Goal: Information Seeking & Learning: Learn about a topic

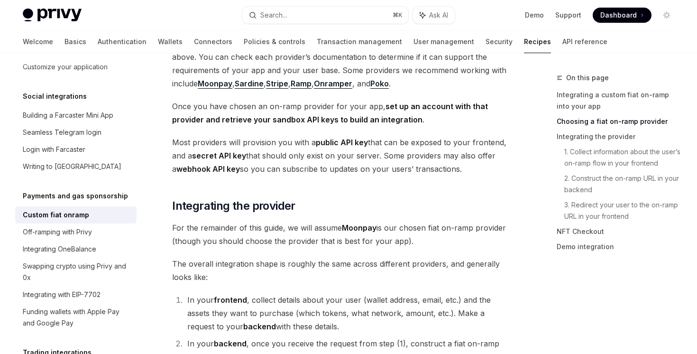
scroll to position [371, 0]
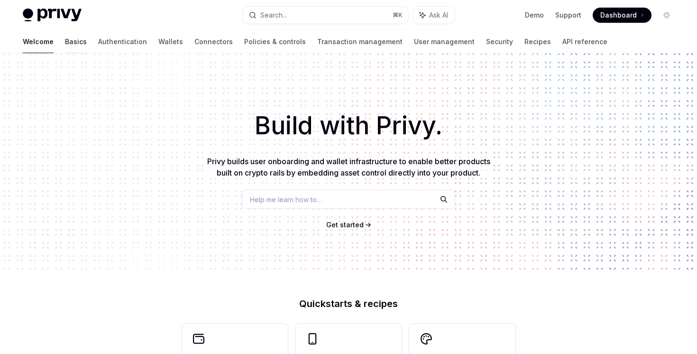
click at [65, 45] on link "Basics" at bounding box center [76, 41] width 22 height 23
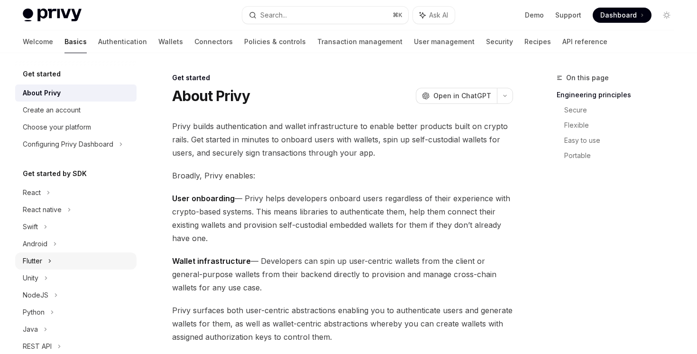
scroll to position [151, 0]
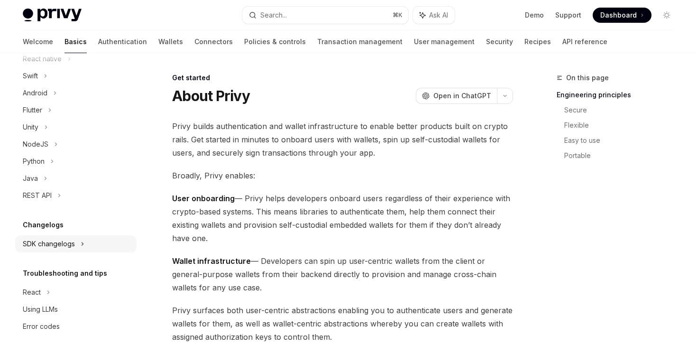
click at [50, 47] on icon at bounding box center [48, 41] width 4 height 11
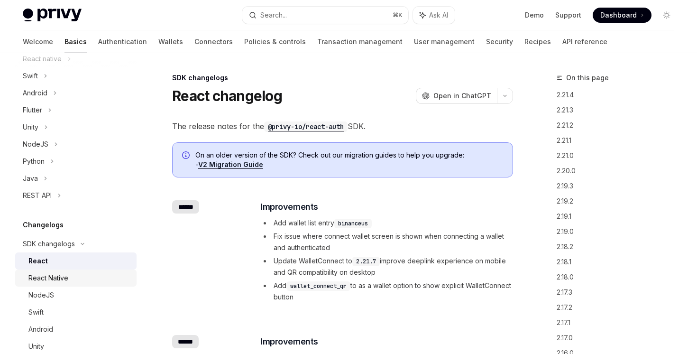
click at [85, 279] on div "React Native" at bounding box center [79, 277] width 102 height 11
type textarea "*"
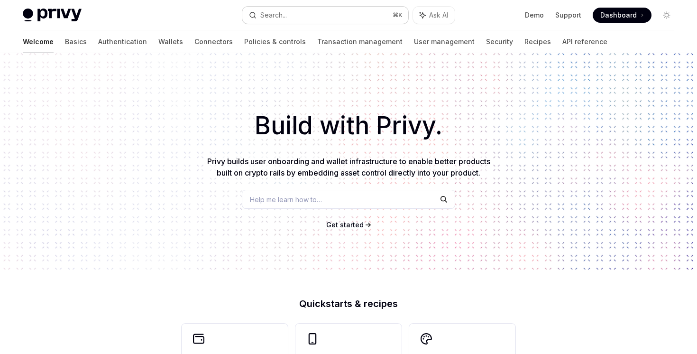
click at [368, 18] on button "Search... ⌘ K" at bounding box center [324, 15] width 165 height 17
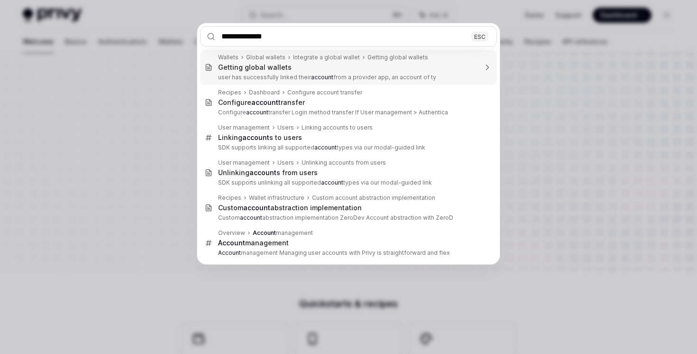
type input "**********"
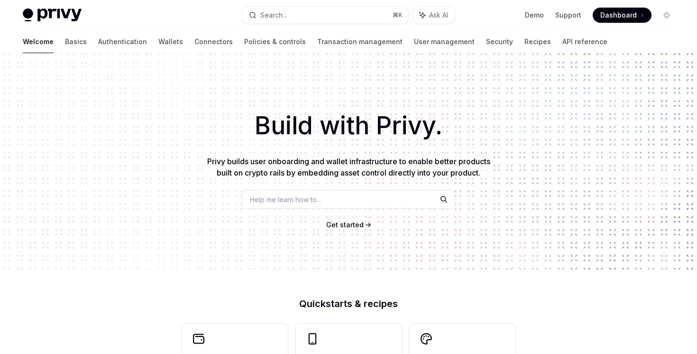
type textarea "*"
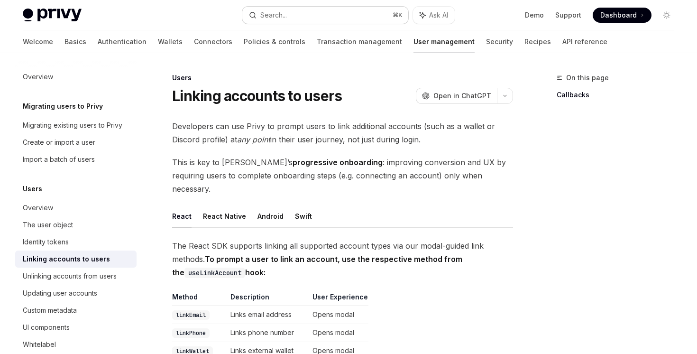
click at [313, 13] on button "Search... ⌘ K" at bounding box center [324, 15] width 165 height 17
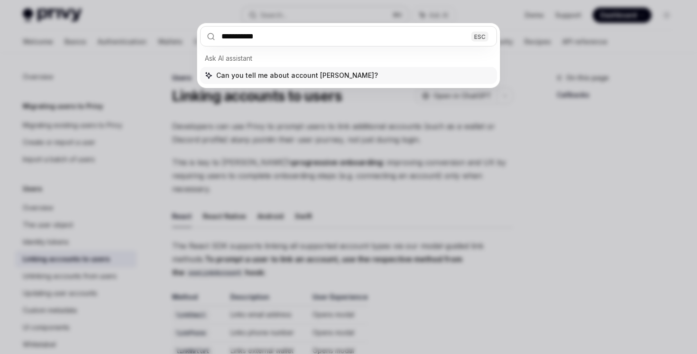
type input "**********"
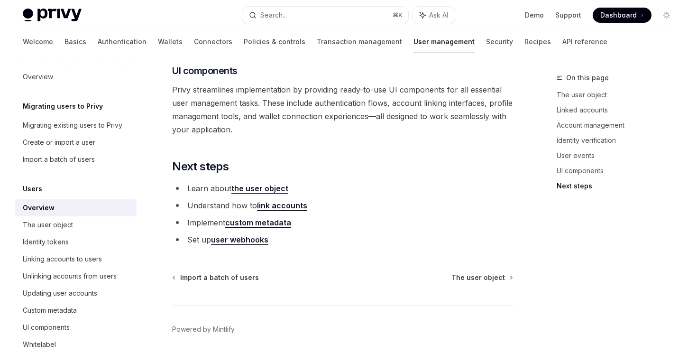
scroll to position [1034, 0]
click at [297, 204] on link "link accounts" at bounding box center [282, 205] width 50 height 10
type textarea "*"
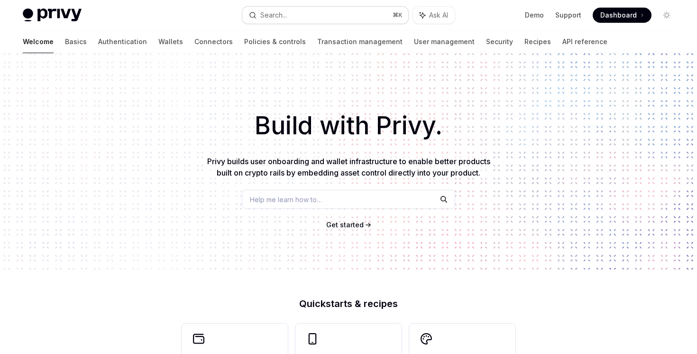
click at [349, 7] on button "Search... ⌘ K" at bounding box center [324, 15] width 165 height 17
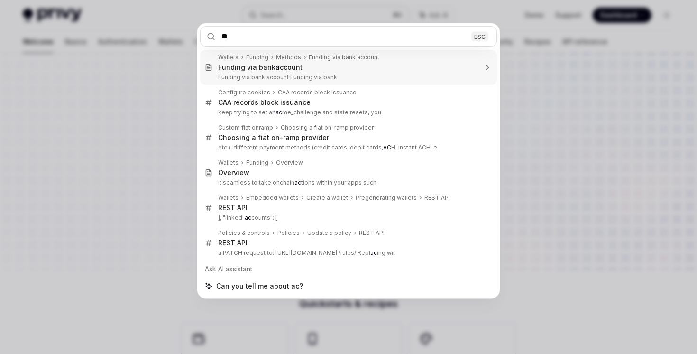
type input "*"
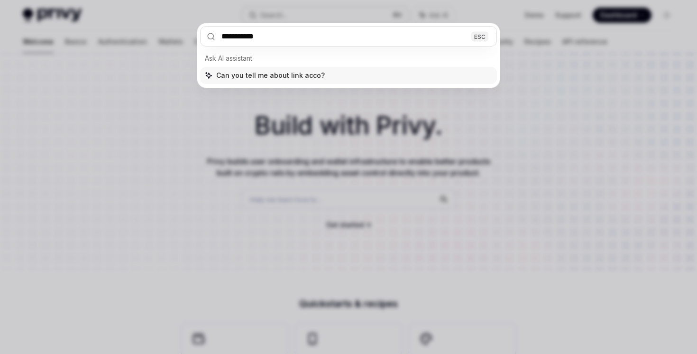
type input "**********"
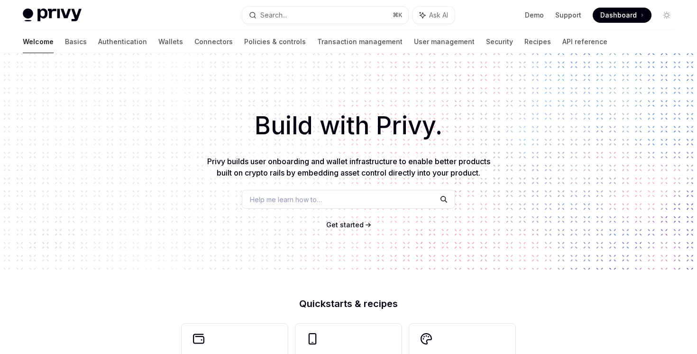
type textarea "*"
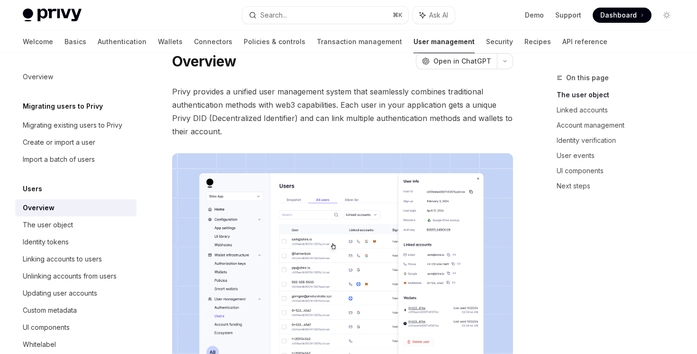
scroll to position [6, 0]
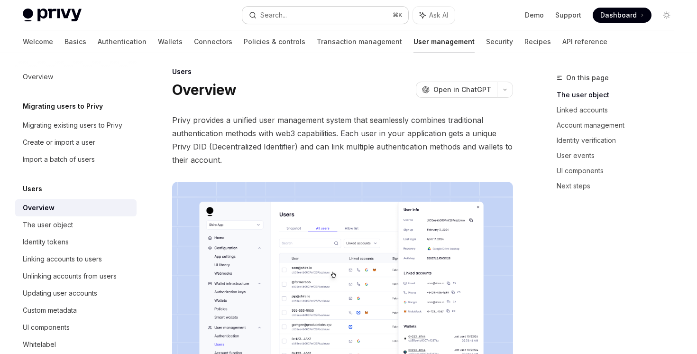
click at [324, 20] on button "Search... ⌘ K" at bounding box center [324, 15] width 165 height 17
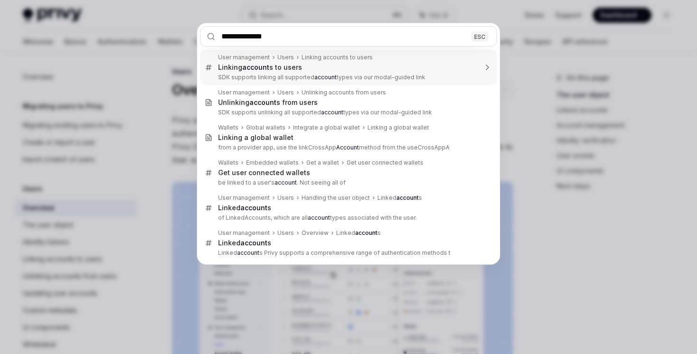
type input "**********"
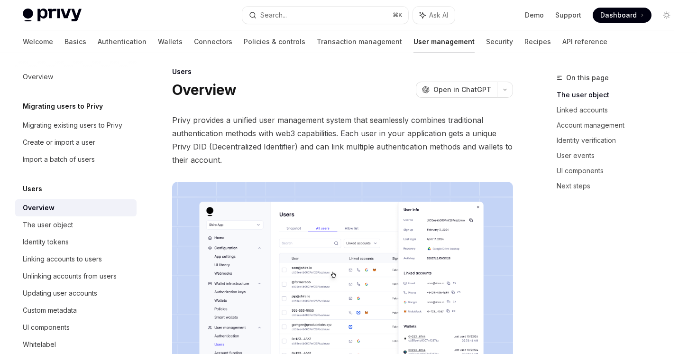
type textarea "*"
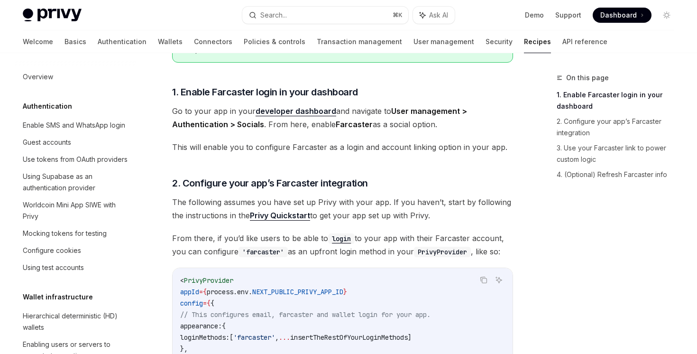
scroll to position [633, 0]
